Goal: Check status: Check status

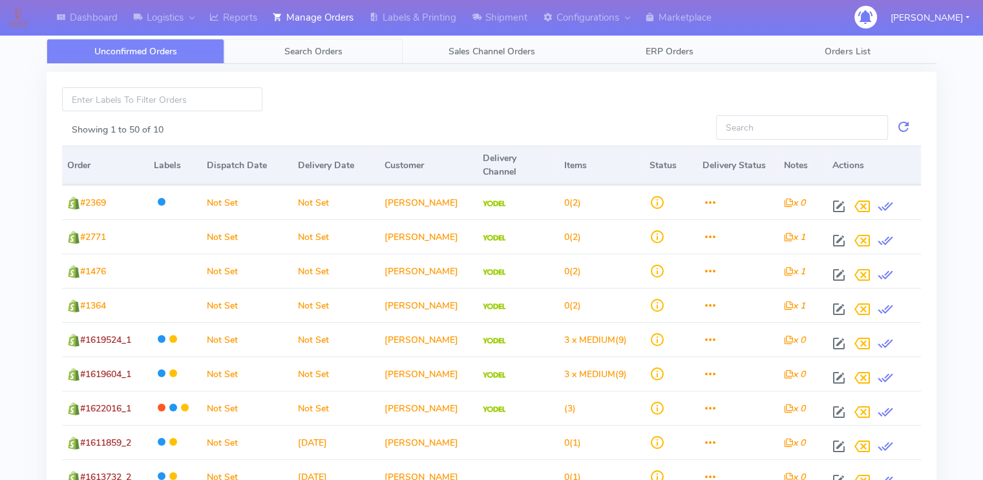
click at [344, 48] on link "Search Orders" at bounding box center [313, 51] width 178 height 25
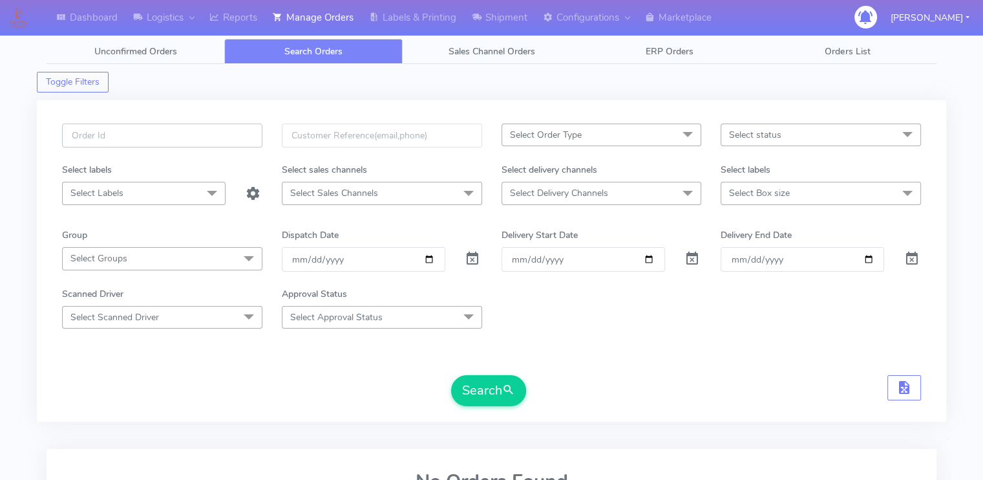
click at [176, 131] on input "text" at bounding box center [162, 135] width 200 height 24
paste input "1619389"
type input "1619389"
click at [475, 271] on form "1619389 Select Order Type Select All MEALS ATAVI One Off Pasta Club Gift Kit Ev…" at bounding box center [491, 264] width 859 height 283
click at [470, 258] on span at bounding box center [473, 261] width 16 height 12
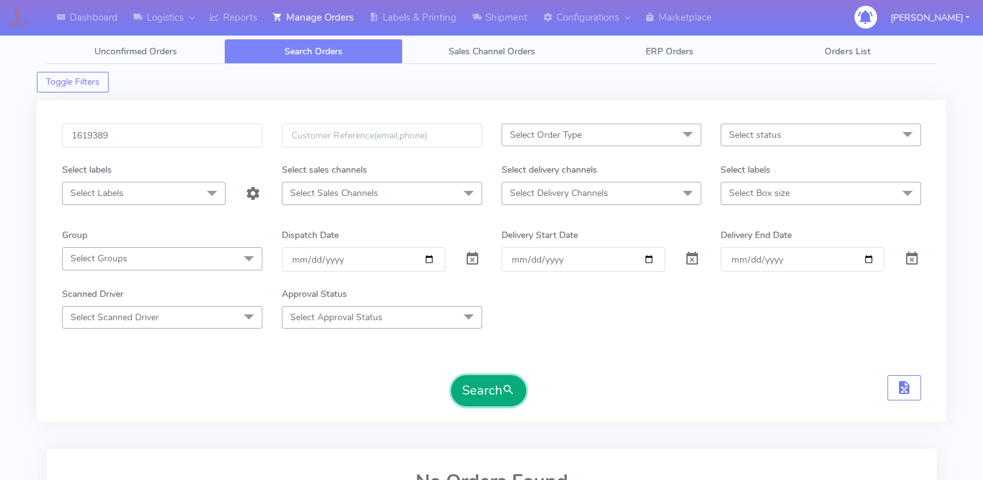
click at [484, 390] on button "Search" at bounding box center [488, 390] width 75 height 31
click at [20, 328] on div "Dashboard Logistics London Logistics Reports Manage Orders Labels & Printing Sh…" at bounding box center [491, 326] width 983 height 606
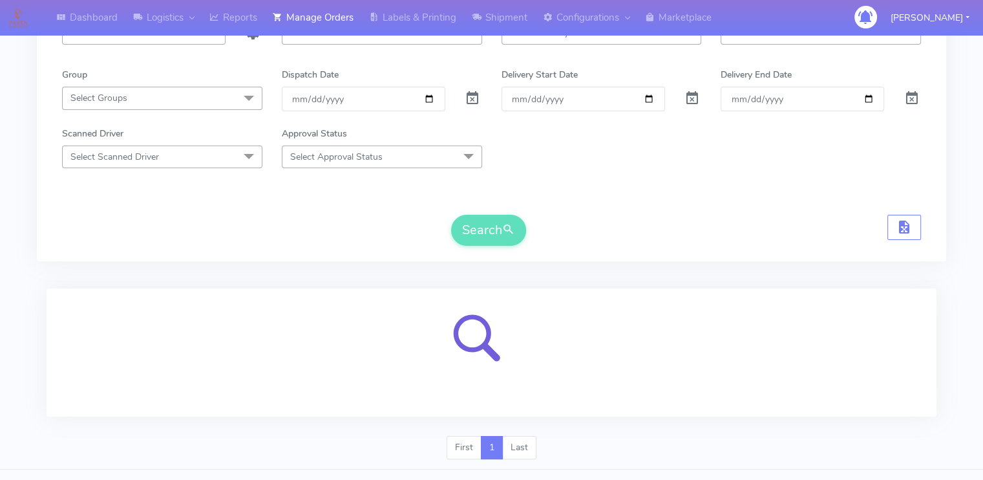
scroll to position [186, 0]
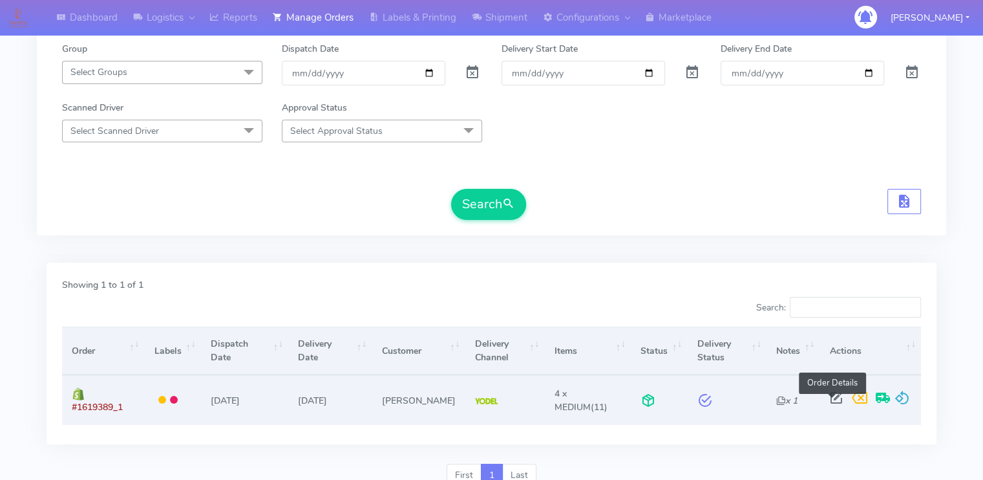
click at [832, 401] on span at bounding box center [835, 400] width 23 height 12
select select "5"
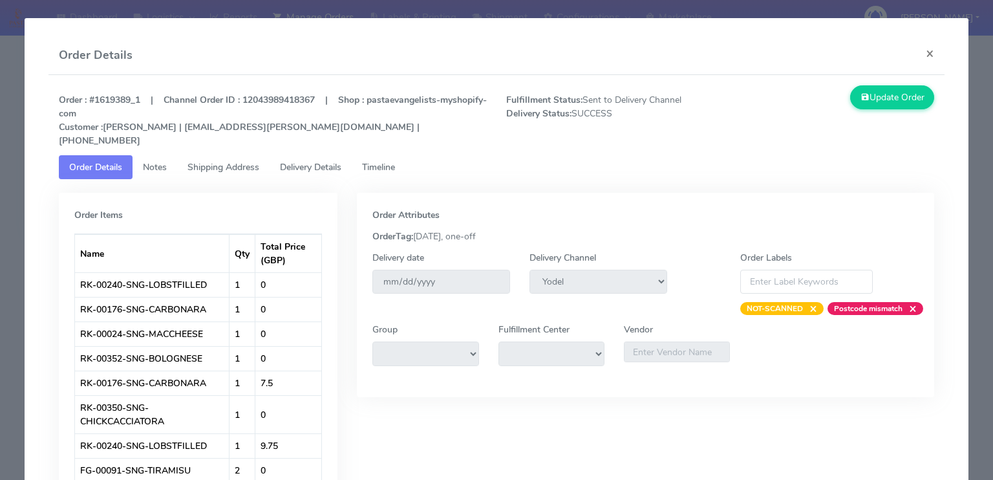
click at [304, 161] on span "Delivery Details" at bounding box center [310, 167] width 61 height 12
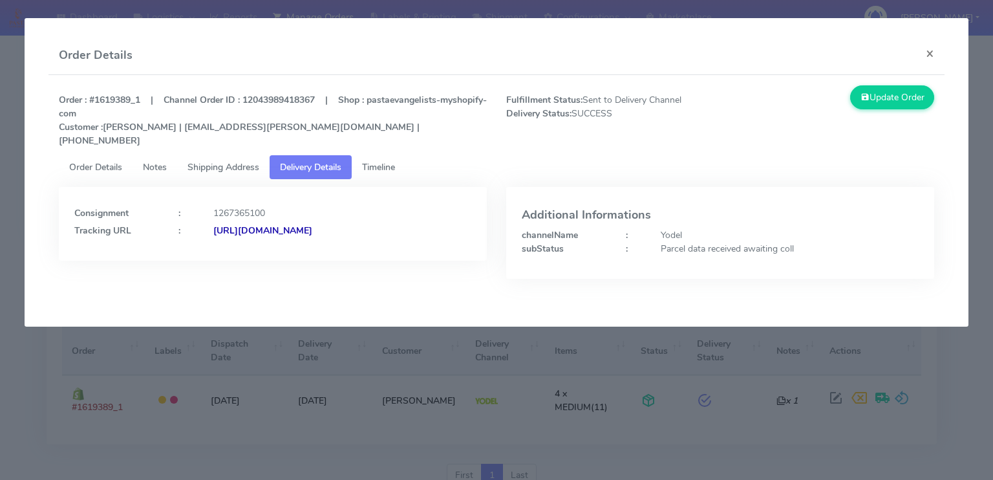
click at [240, 161] on span "Shipping Address" at bounding box center [223, 167] width 72 height 12
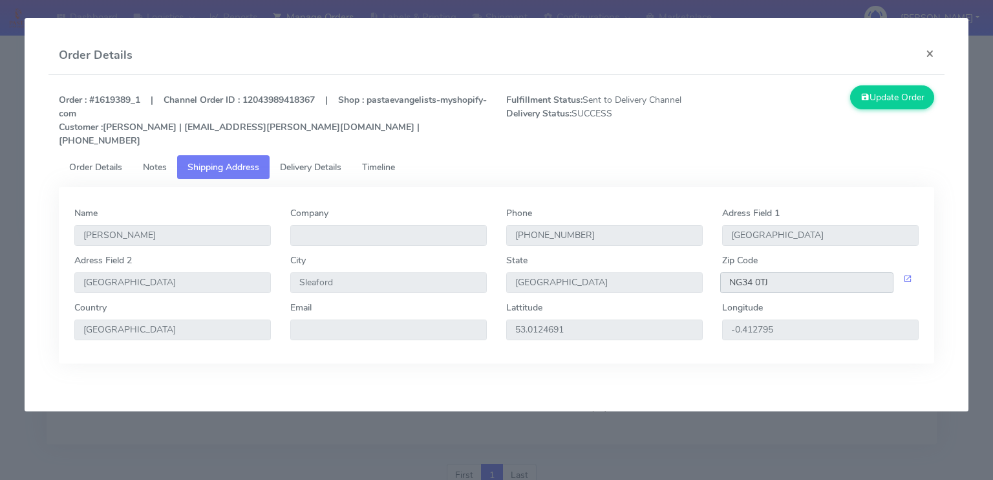
click at [825, 272] on input "NG34 0TJ" at bounding box center [806, 282] width 173 height 21
click at [305, 161] on span "Delivery Details" at bounding box center [310, 167] width 61 height 12
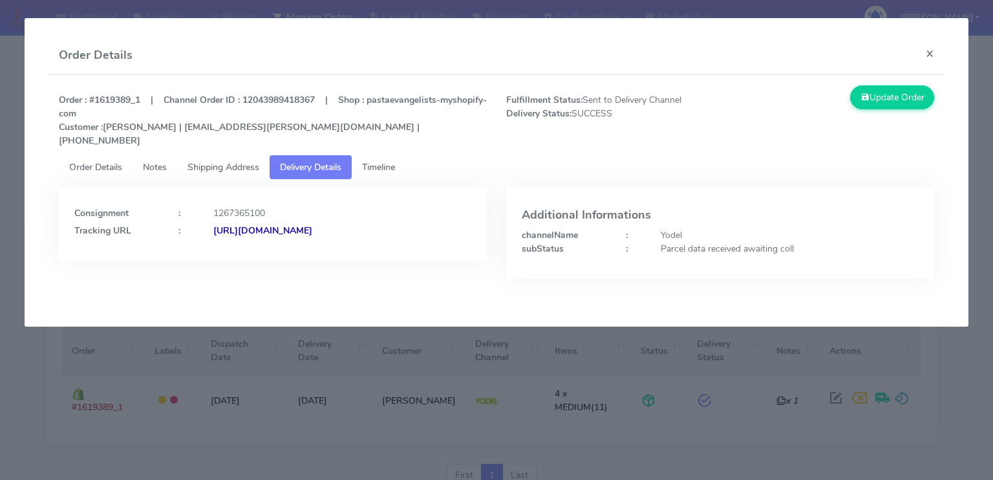
click at [312, 224] on strong "[URL][DOMAIN_NAME]" at bounding box center [262, 230] width 99 height 12
click at [929, 51] on button "×" at bounding box center [929, 53] width 29 height 34
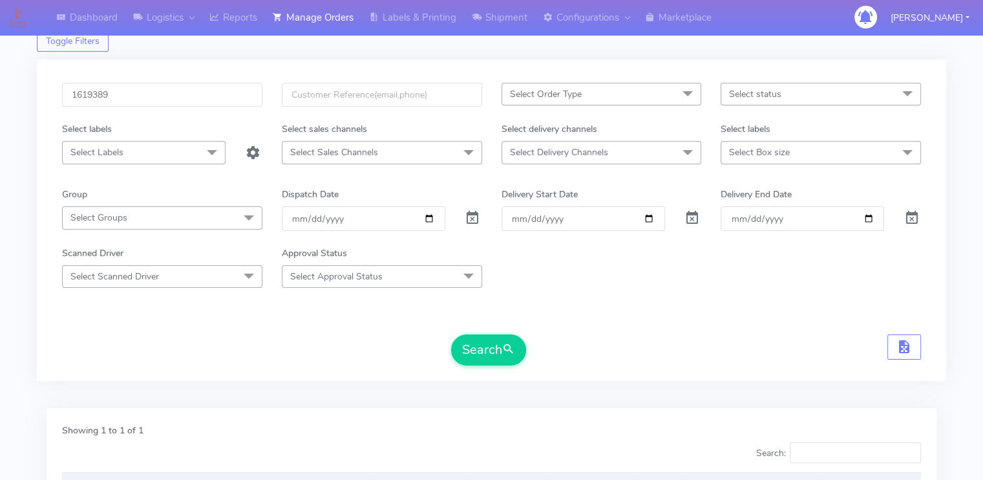
scroll to position [31, 0]
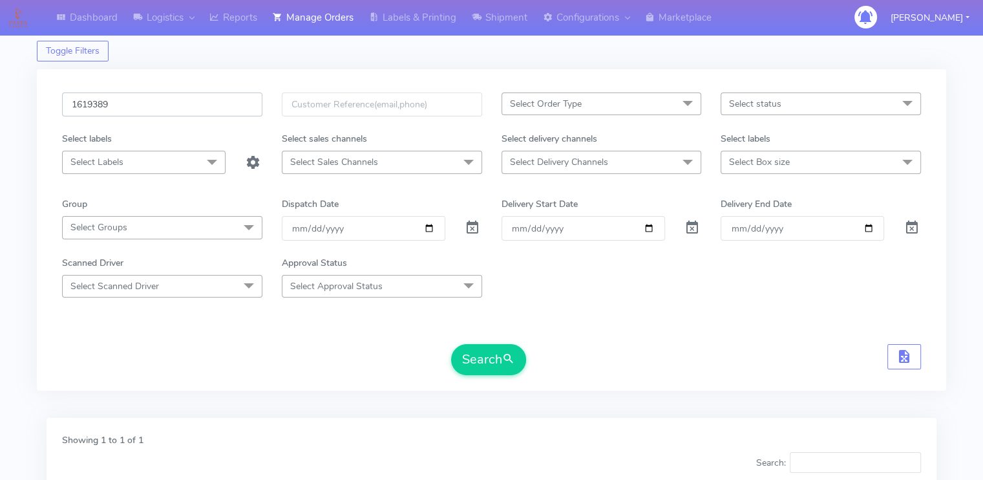
click at [162, 95] on input "1619389" at bounding box center [162, 104] width 200 height 24
paste input "23025"
click at [451, 344] on button "Search" at bounding box center [488, 359] width 75 height 31
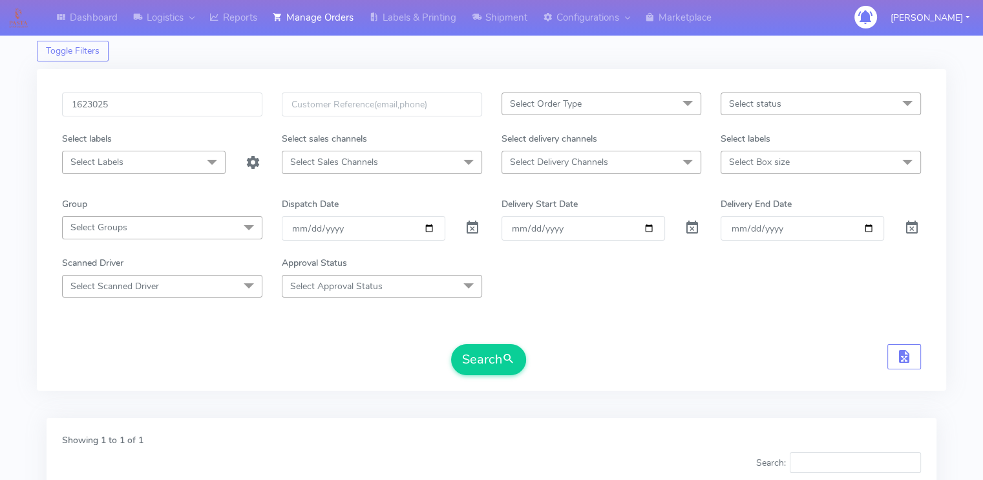
click at [202, 345] on div "Search" at bounding box center [491, 359] width 859 height 31
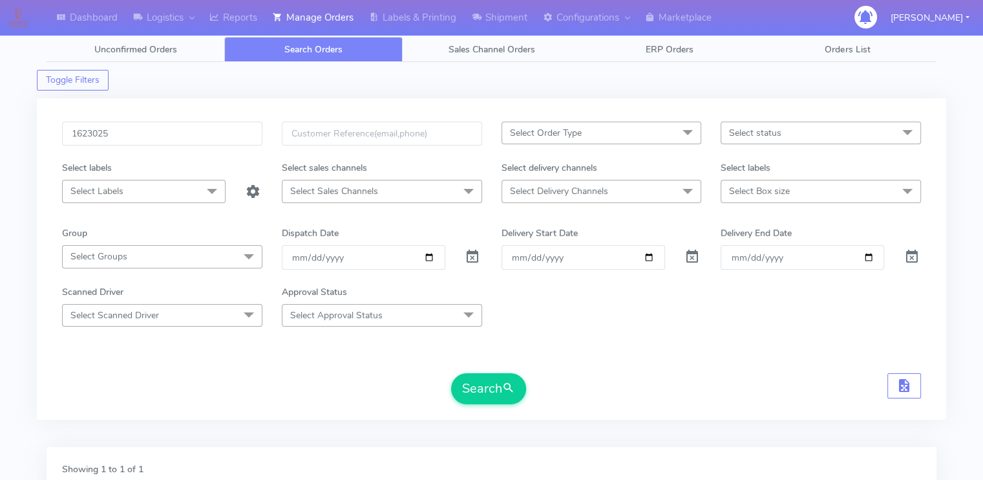
scroll to position [0, 0]
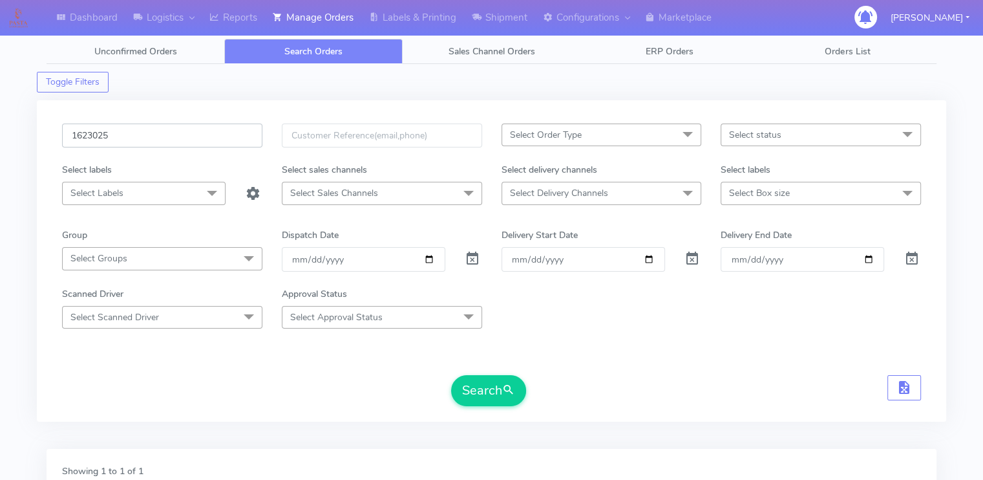
click at [129, 134] on input "1623025" at bounding box center [162, 135] width 200 height 24
paste input "18452"
click at [451, 375] on button "Search" at bounding box center [488, 390] width 75 height 31
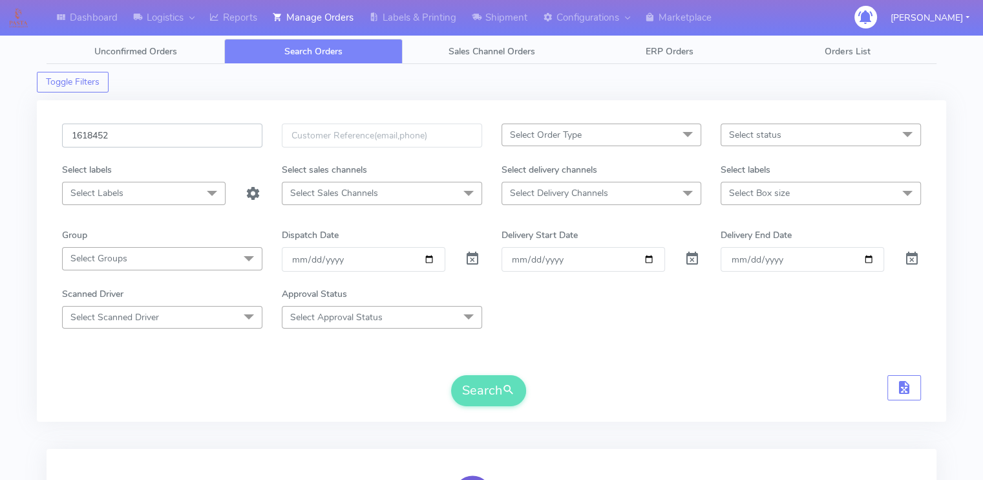
type input "1618452"
click at [509, 387] on span "submit" at bounding box center [508, 389] width 13 height 17
click at [393, 385] on div "Search" at bounding box center [491, 390] width 859 height 31
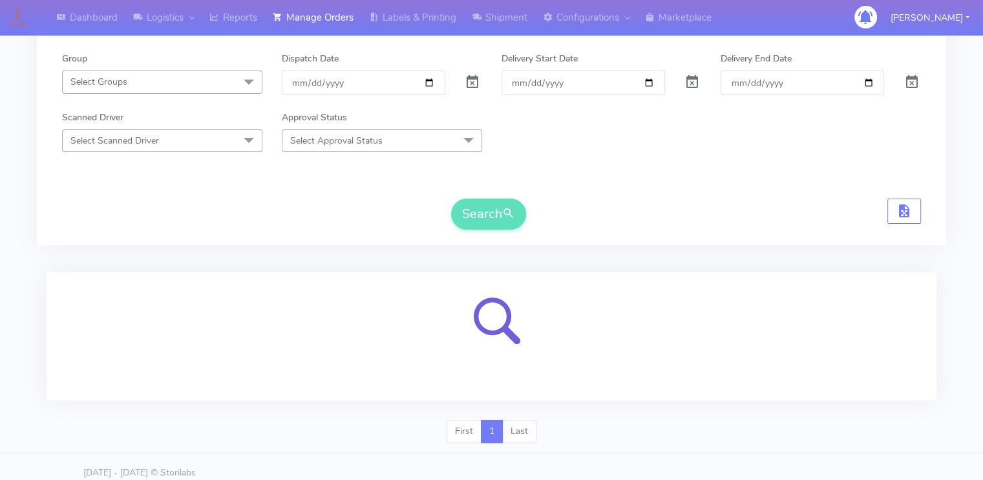
scroll to position [186, 0]
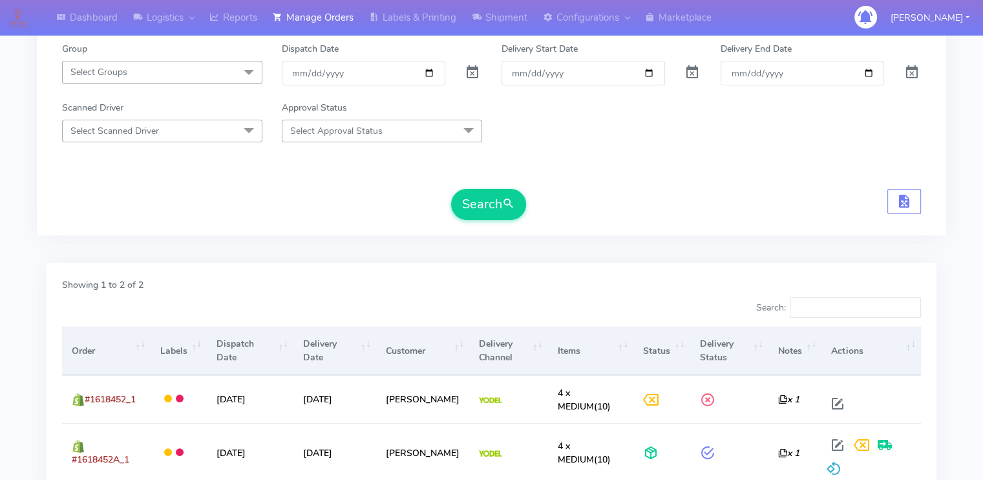
click at [307, 289] on div "Showing 1 to 2 of 2" at bounding box center [491, 287] width 879 height 19
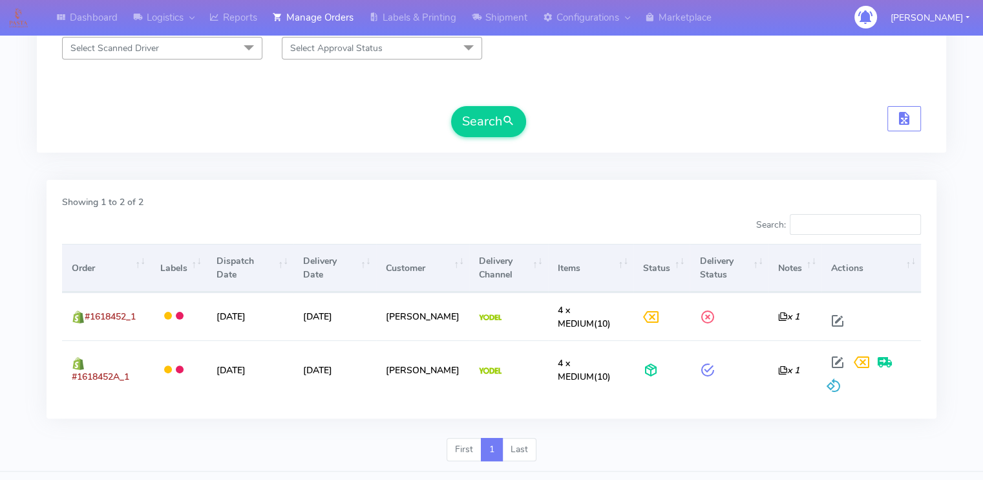
scroll to position [287, 0]
